Goal: Transaction & Acquisition: Purchase product/service

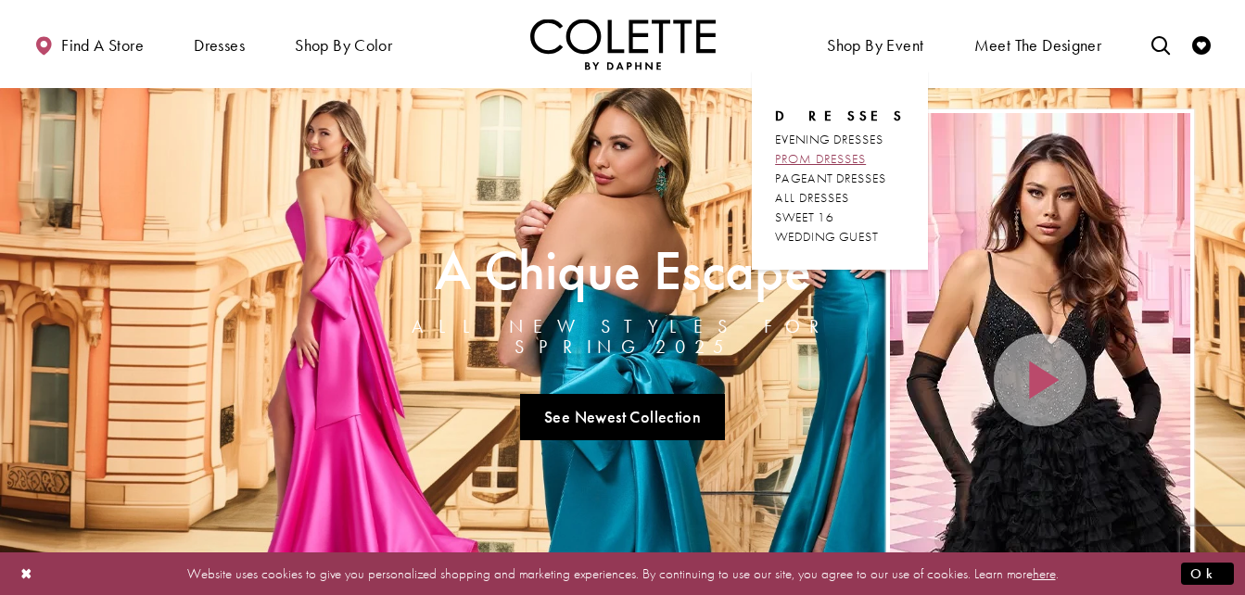
click at [846, 157] on span "PROM DRESSES" at bounding box center [820, 158] width 91 height 17
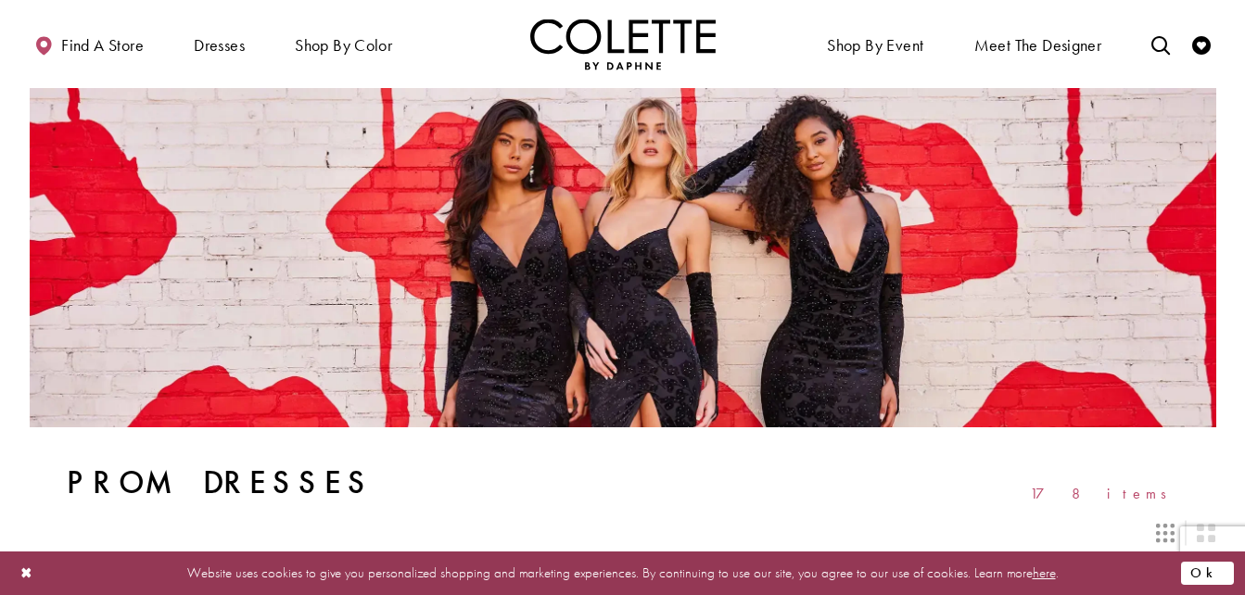
click at [1228, 565] on button "Ok" at bounding box center [1207, 573] width 53 height 23
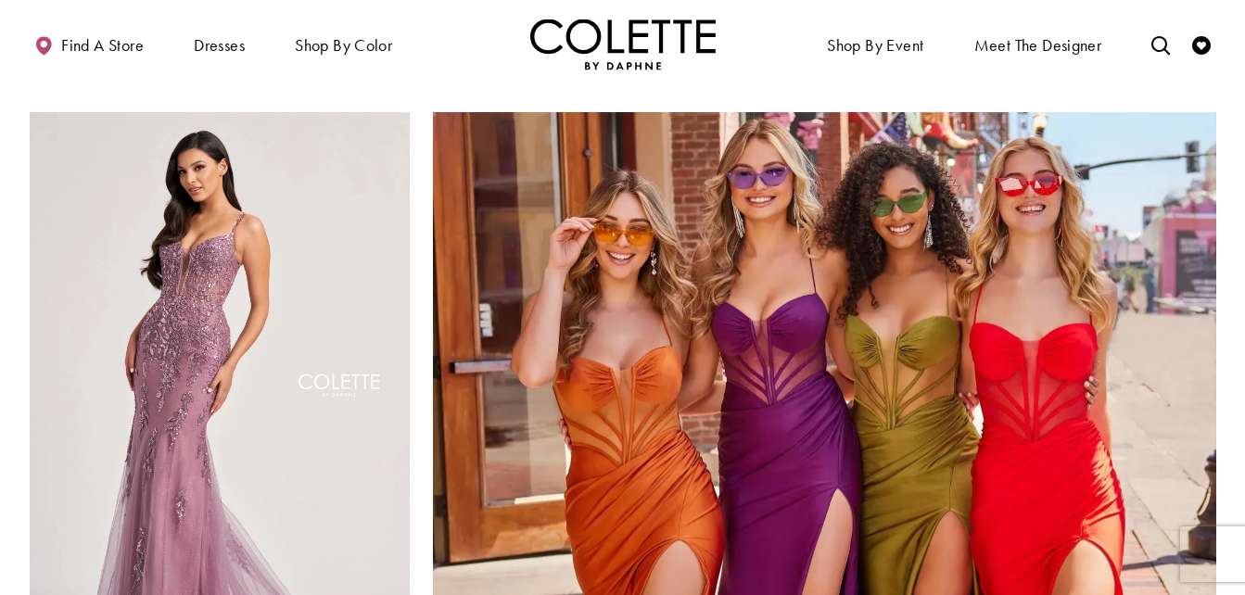
scroll to position [3905, 0]
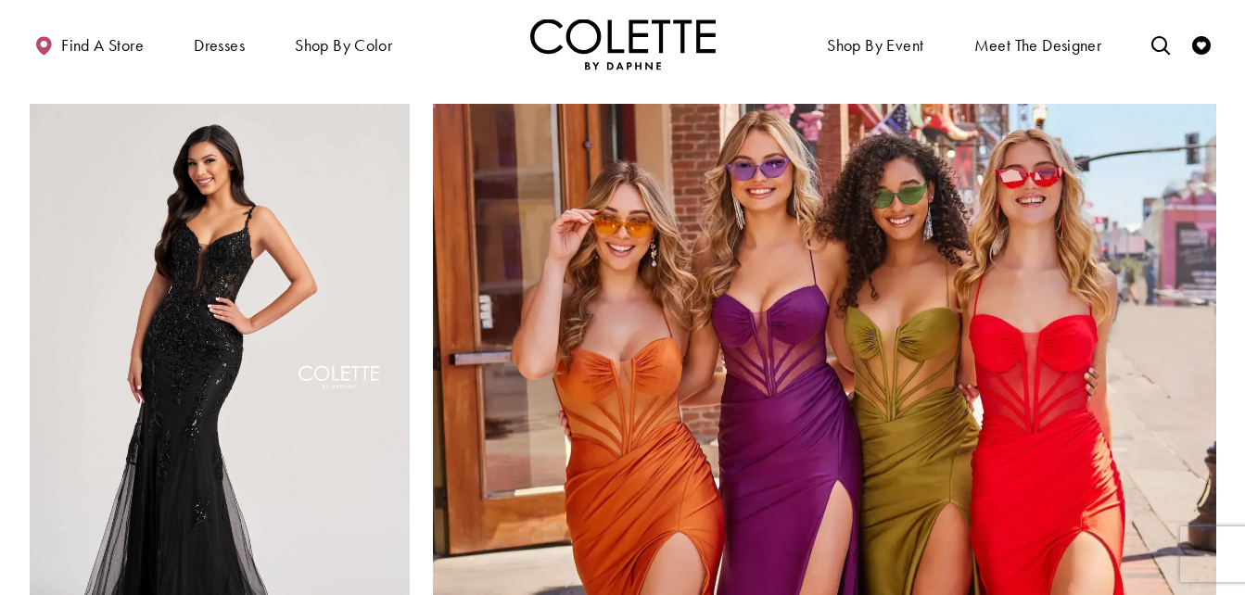
scroll to position [3868, 0]
